Goal: Check status: Check status

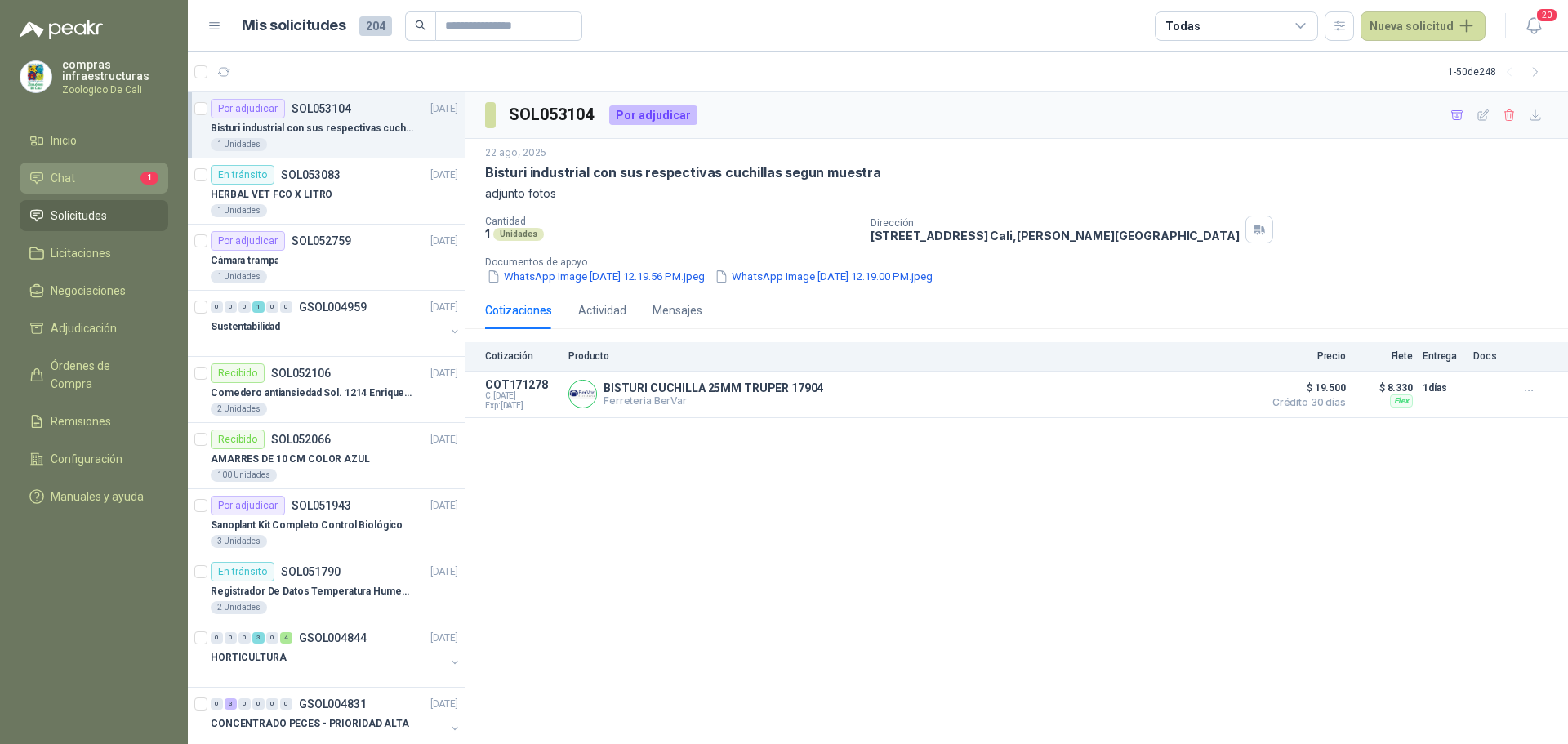
click at [94, 182] on li "Chat 1" at bounding box center [94, 177] width 129 height 18
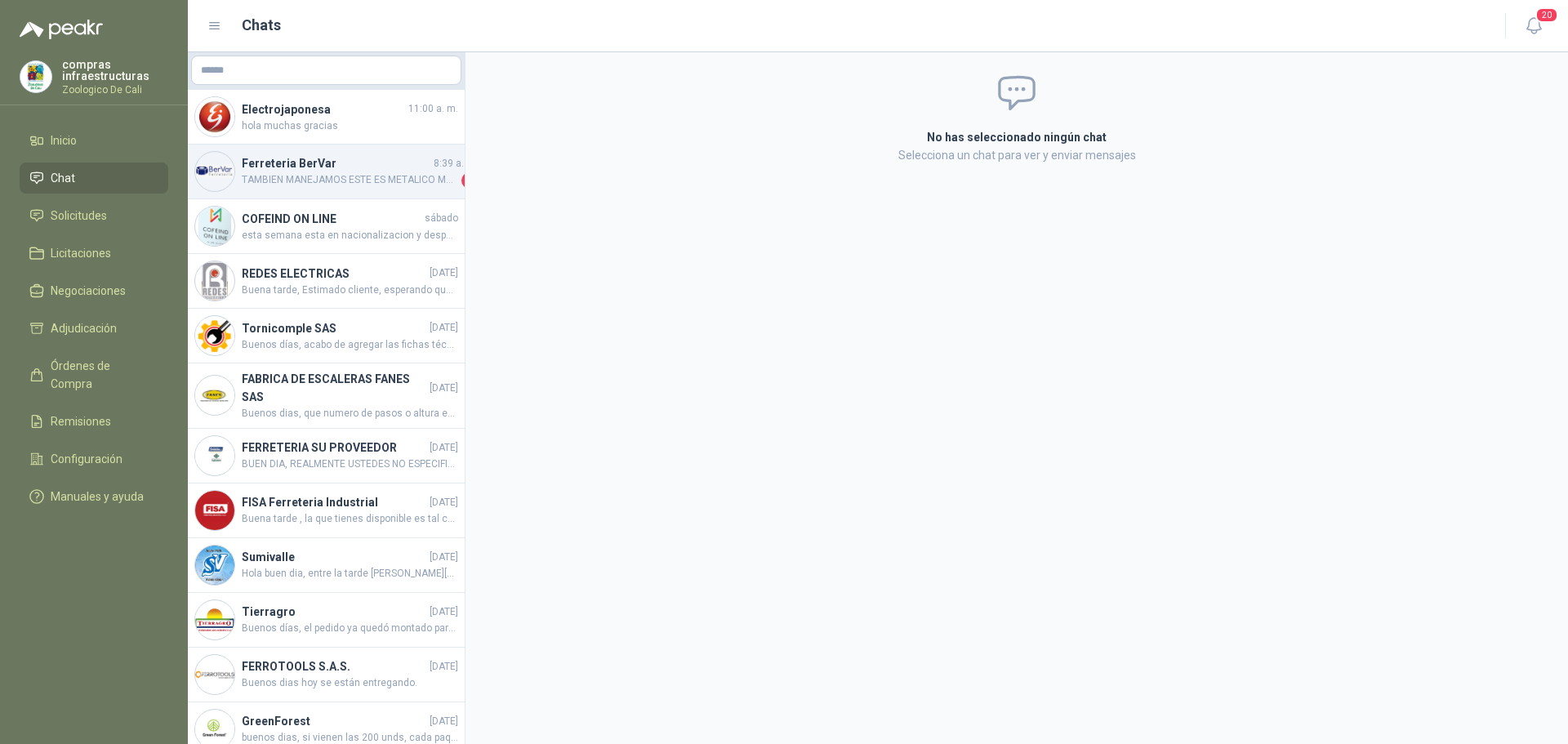
click at [351, 172] on span "TAMBIEN MANEJAMOS ESTE ES METALICO MUY BUENO CON TODO GUSTO FERRETERIA BERVAR" at bounding box center [349, 180] width 216 height 16
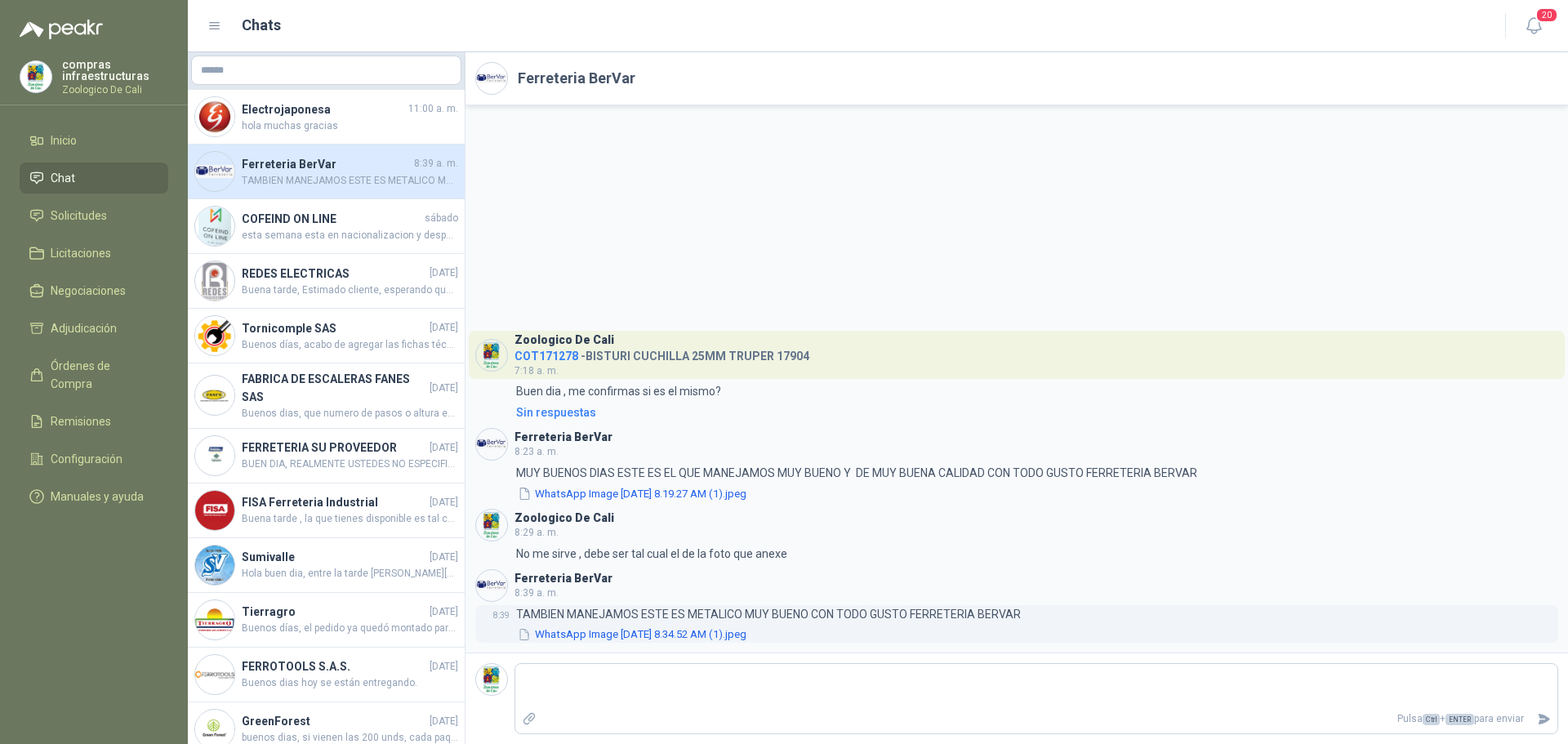
click at [715, 632] on button "WhatsApp Image [DATE] 8.34.52 AM (1).jpeg" at bounding box center [632, 636] width 231 height 17
click at [88, 215] on span "Solicitudes" at bounding box center [78, 215] width 56 height 18
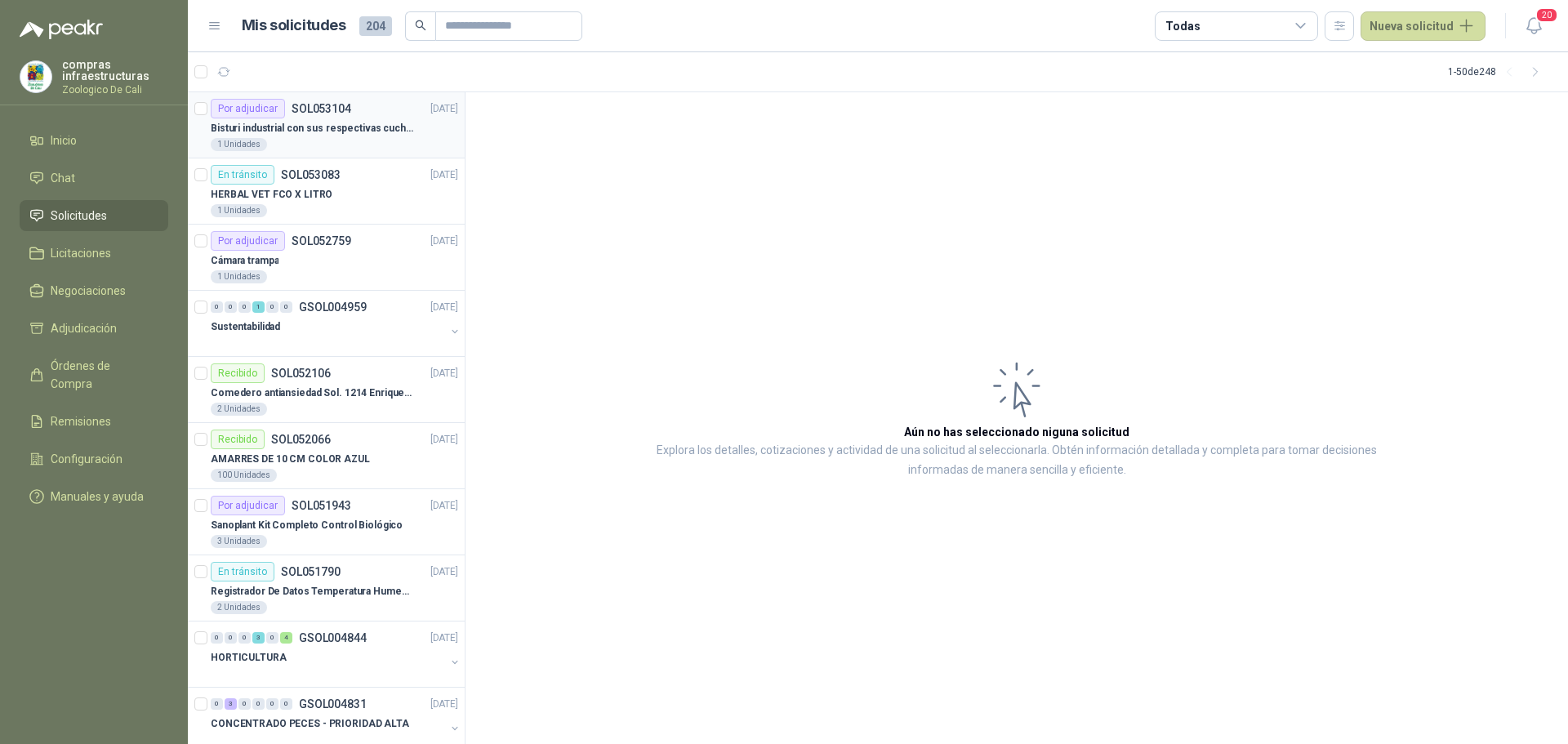
click at [348, 112] on p "SOL053104" at bounding box center [321, 108] width 59 height 11
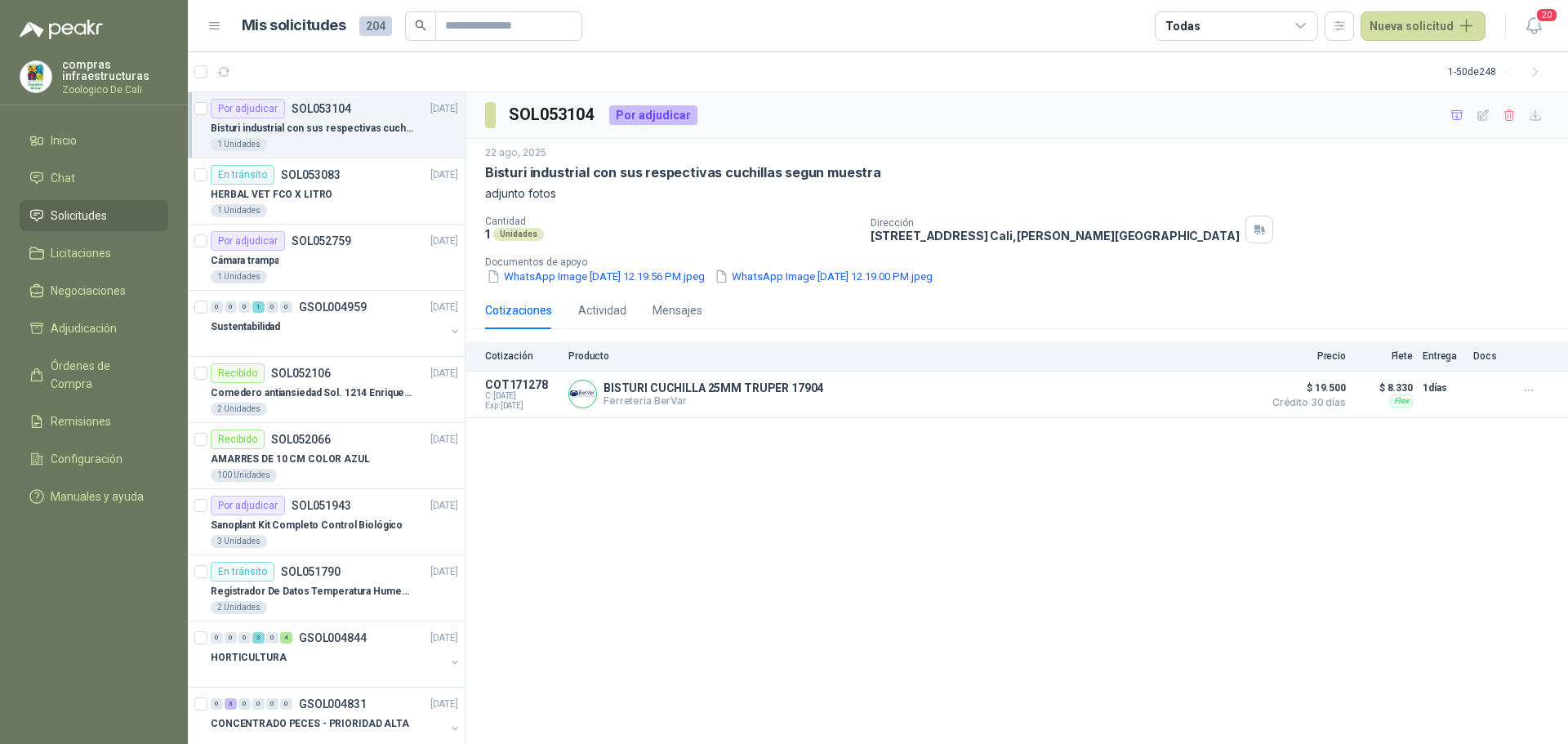
click at [306, 115] on div "Por adjudicar SOL053104" at bounding box center [281, 108] width 140 height 20
click at [279, 191] on p "HERBAL VET FCO X LITRO" at bounding box center [271, 195] width 121 height 16
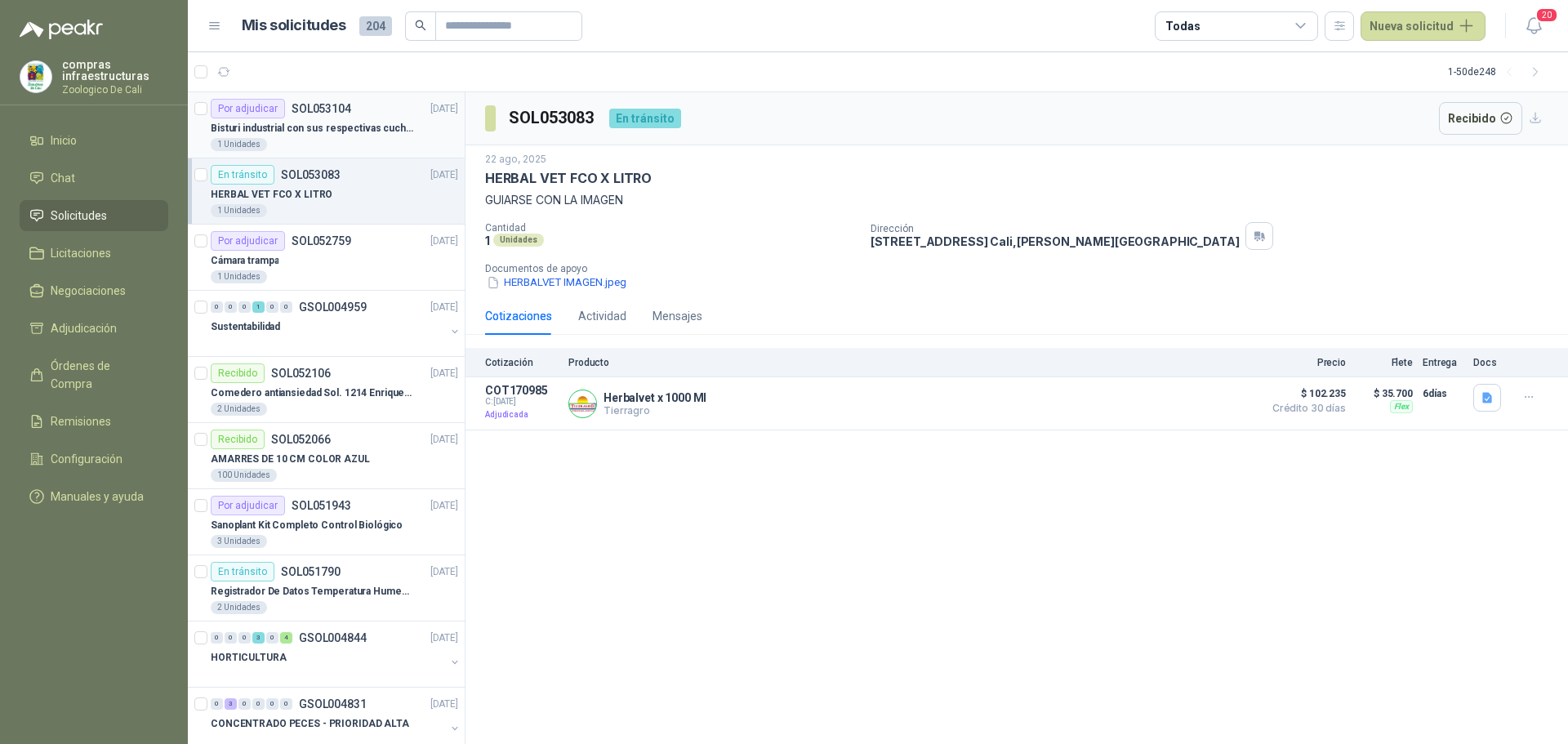
click at [305, 115] on p "SOL053104" at bounding box center [321, 108] width 59 height 11
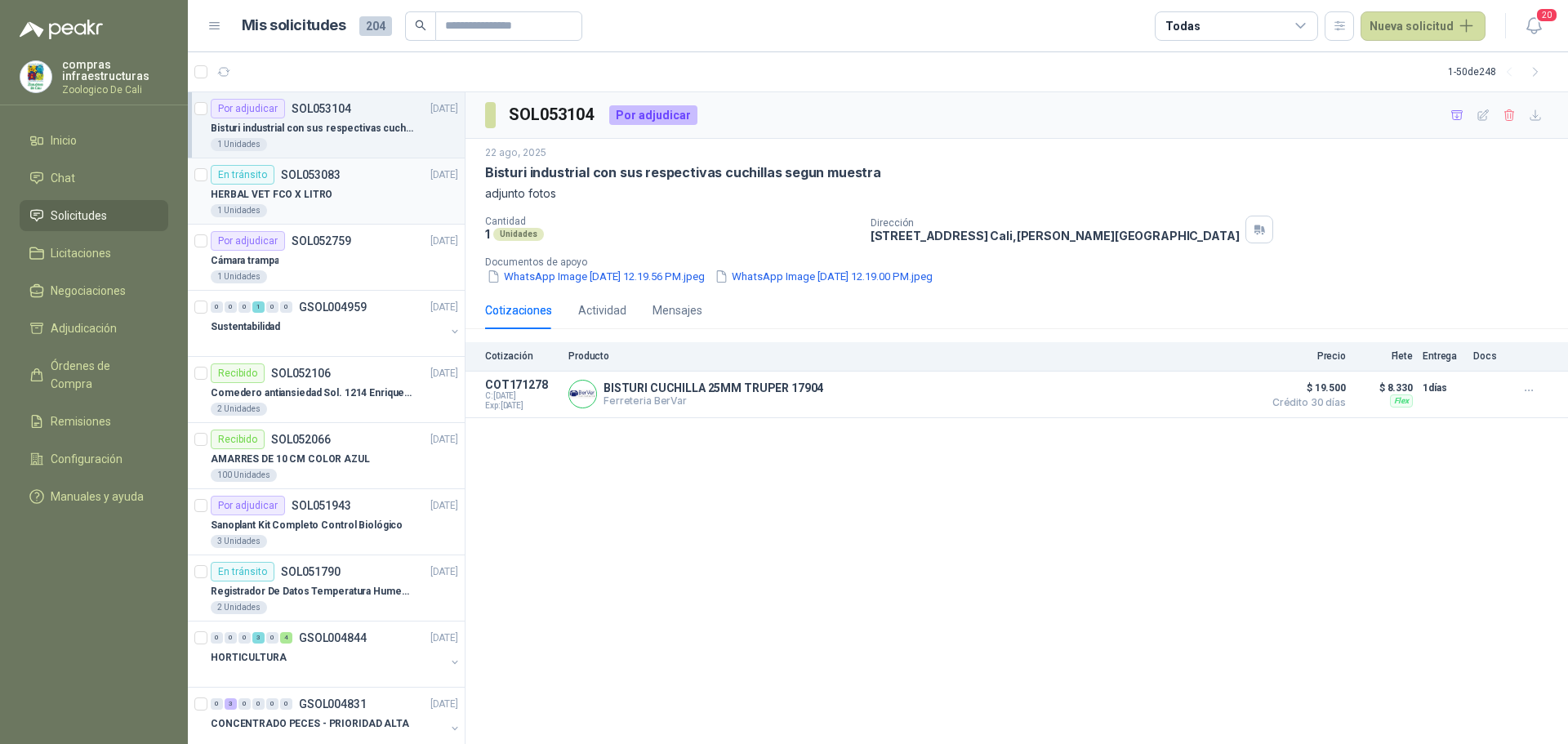
click at [246, 165] on div "En tránsito" at bounding box center [243, 175] width 64 height 20
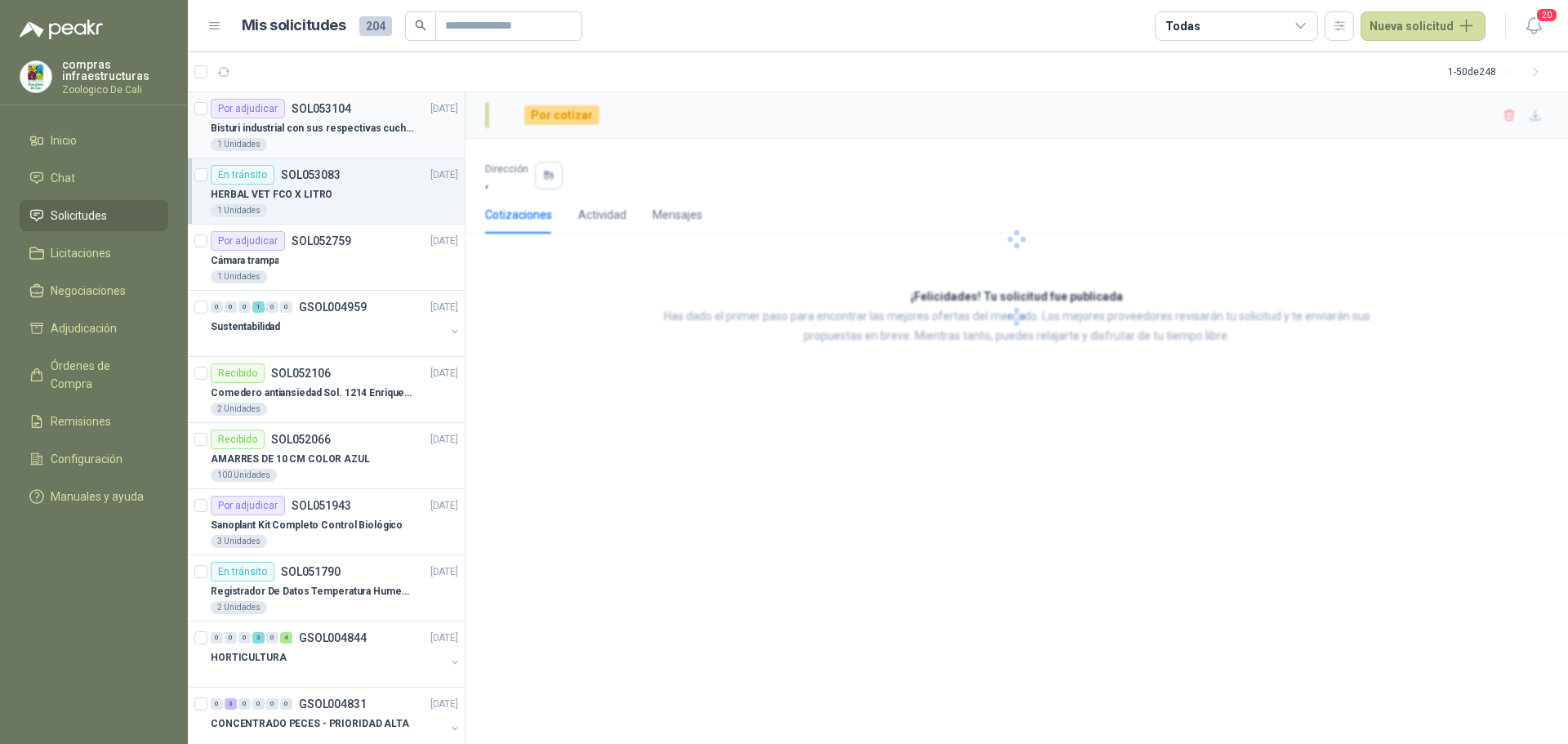
click at [389, 109] on div "Por adjudicar SOL053104 [DATE]" at bounding box center [334, 108] width 247 height 20
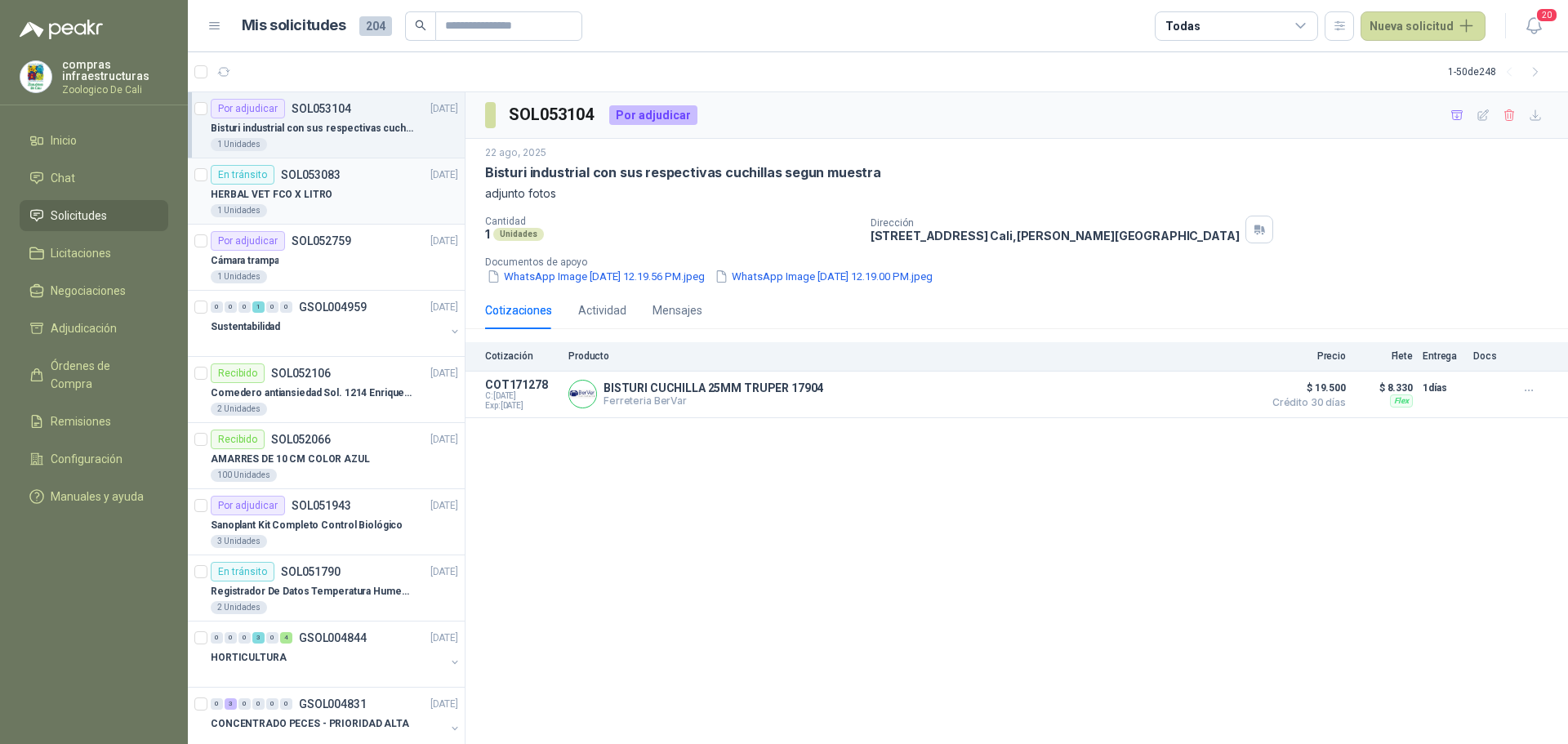
click at [340, 193] on div "HERBAL VET FCO X LITRO" at bounding box center [334, 194] width 247 height 20
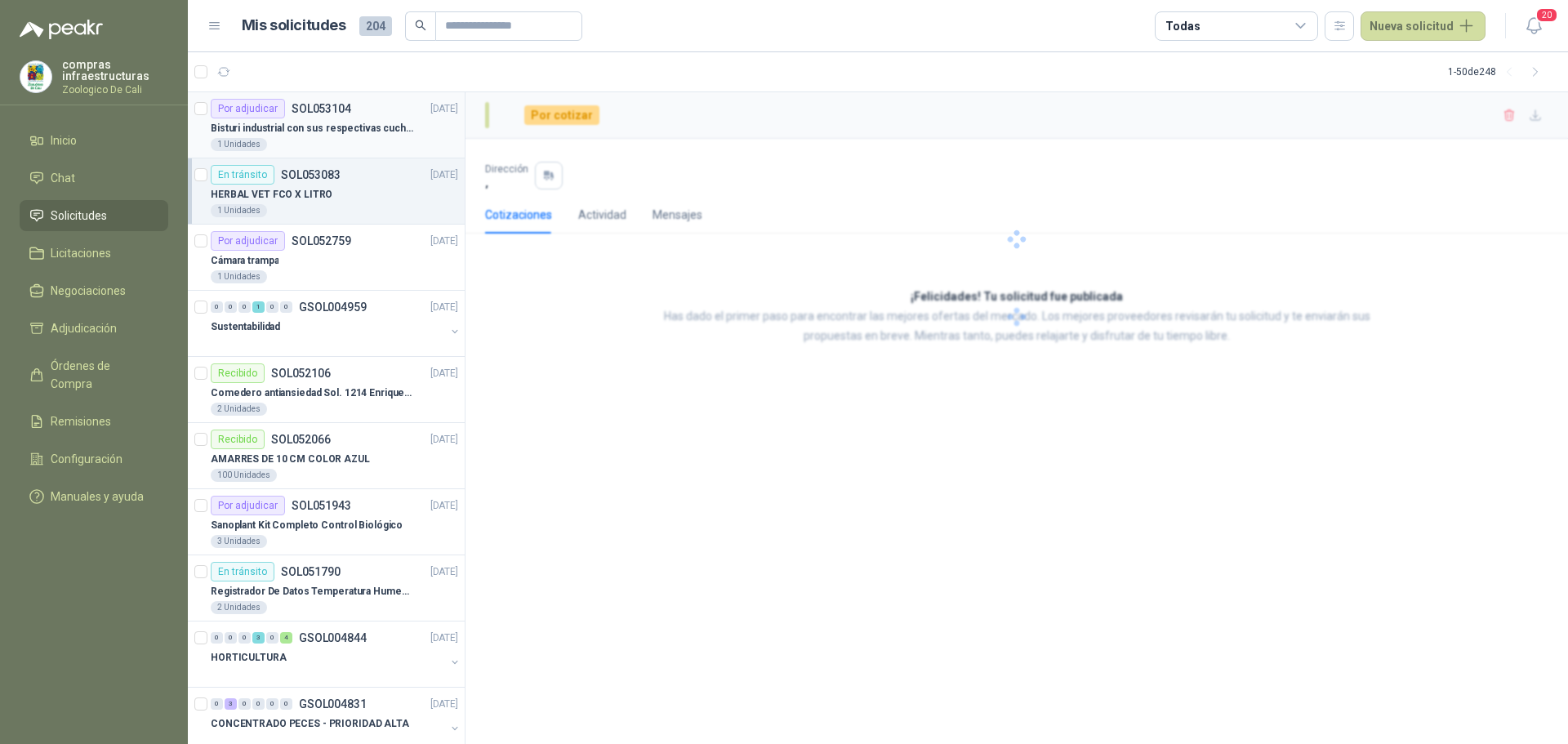
click at [354, 142] on div "1 Unidades" at bounding box center [334, 144] width 247 height 13
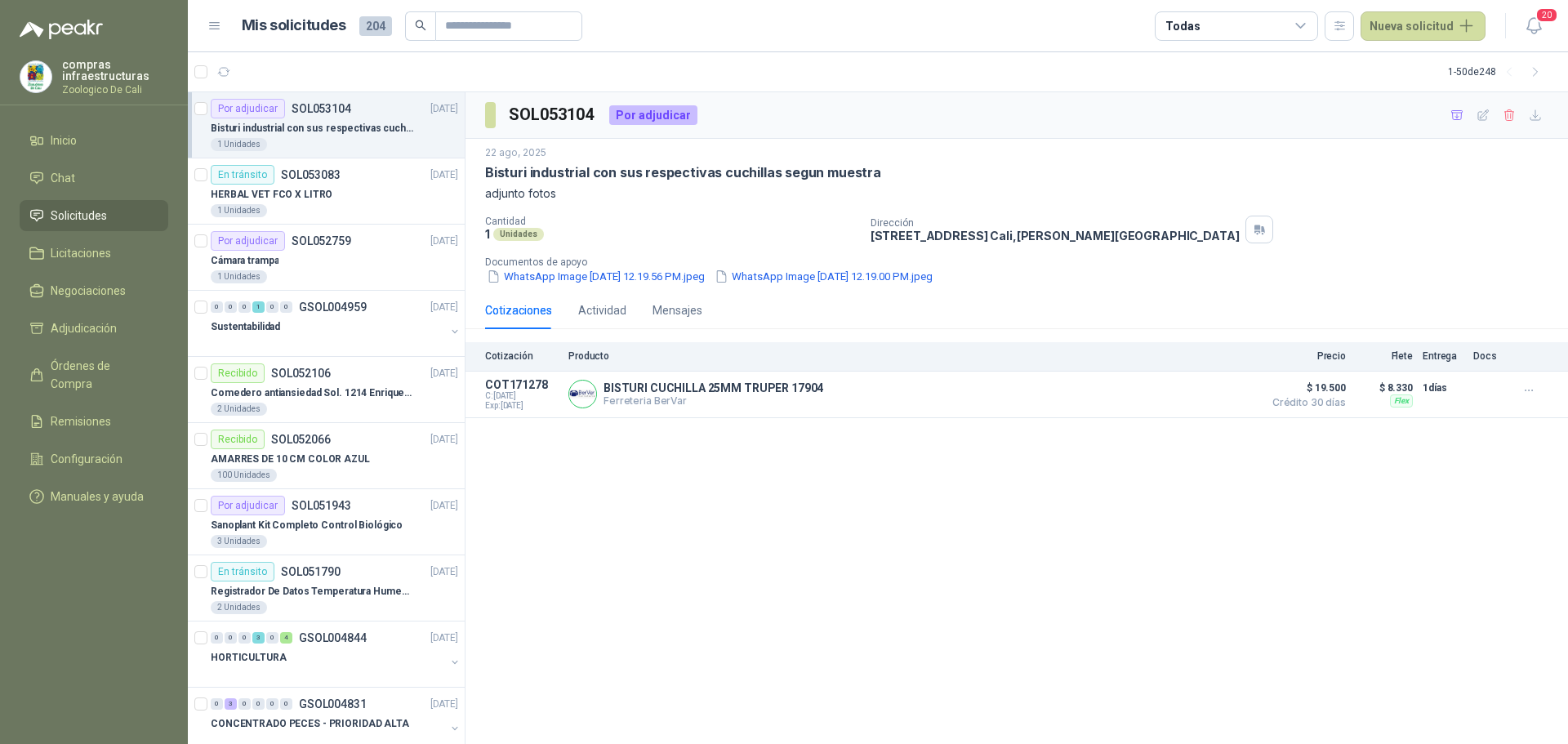
click at [336, 133] on p "Bisturi industrial con sus respectivas cuchillas segun muestra" at bounding box center [312, 128] width 203 height 16
click at [300, 206] on div "1 Unidades" at bounding box center [334, 210] width 247 height 13
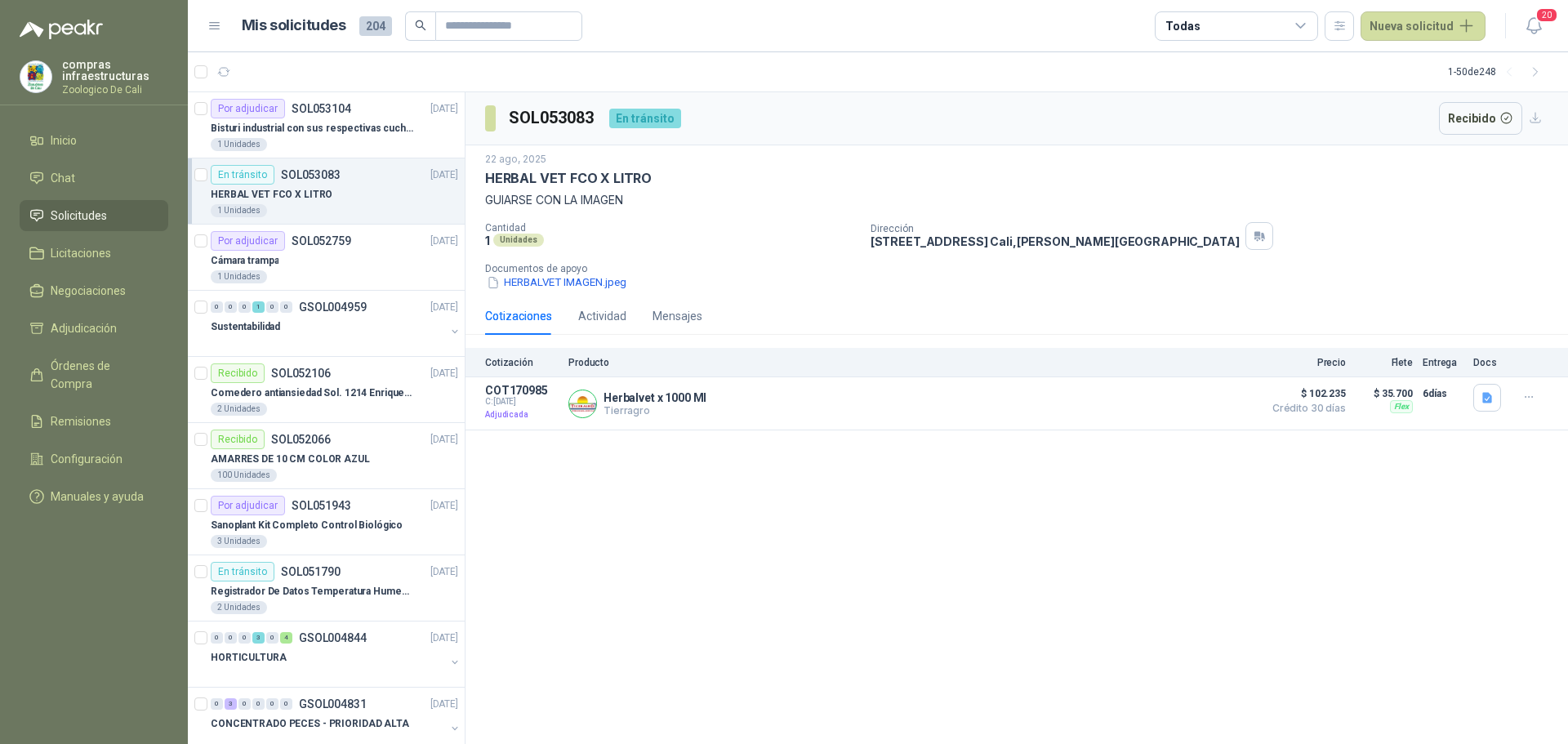
click at [351, 41] on header "Mis solicitudes 204 Todas Nueva solicitud 20" at bounding box center [878, 26] width 1380 height 53
click at [351, 104] on div "Por adjudicar SOL053104 [DATE]" at bounding box center [334, 108] width 247 height 20
